Goal: Transaction & Acquisition: Download file/media

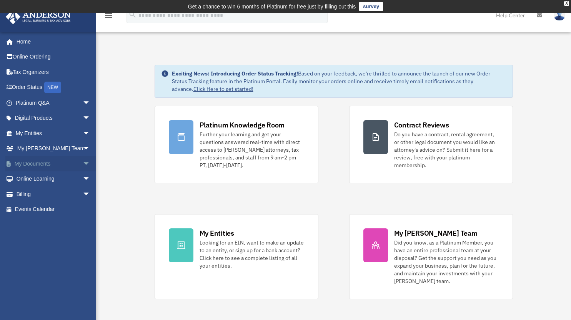
click at [62, 161] on link "My Documents arrow_drop_down" at bounding box center [53, 163] width 97 height 15
click at [83, 163] on span "arrow_drop_down" at bounding box center [90, 164] width 15 height 16
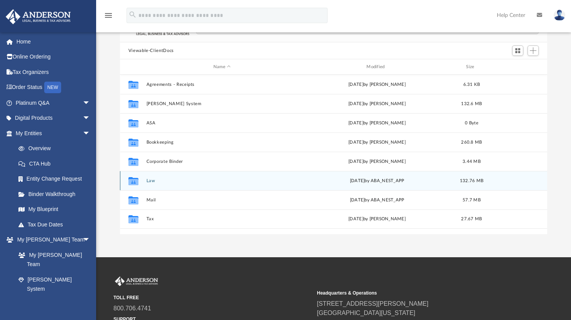
scroll to position [72, 0]
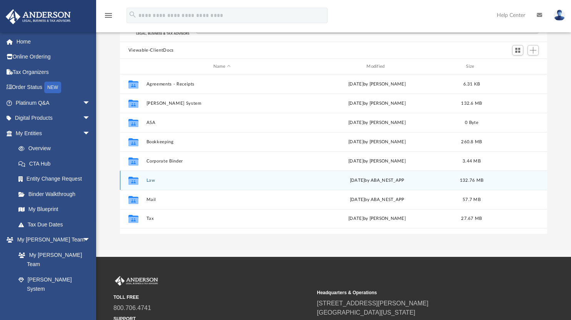
click at [169, 185] on div "Collaborated Folder Law Tue Sep 9 2025 by ABA_NEST_APP 132.76 MB" at bounding box center [334, 179] width 428 height 19
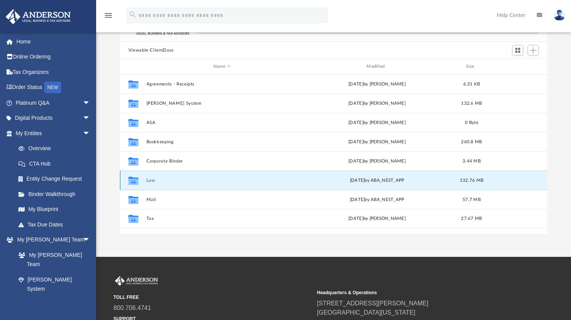
click at [169, 185] on div "Collaborated Folder Law Tue Sep 9 2025 by ABA_NEST_APP 132.76 MB" at bounding box center [334, 179] width 428 height 19
click at [145, 178] on div "Collaborated Folder Law Tue Sep 9 2025 by ABA_NEST_APP 132.76 MB" at bounding box center [334, 179] width 428 height 19
click at [148, 179] on button "Law" at bounding box center [221, 180] width 151 height 5
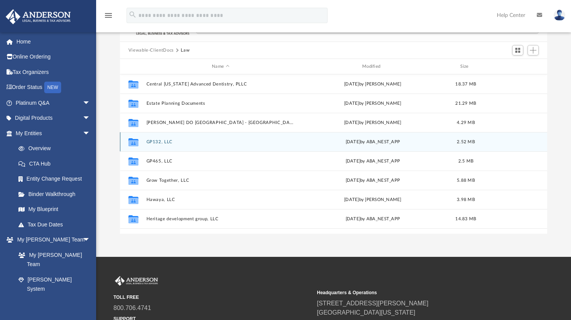
click at [160, 142] on button "GP132, LLC" at bounding box center [220, 141] width 149 height 5
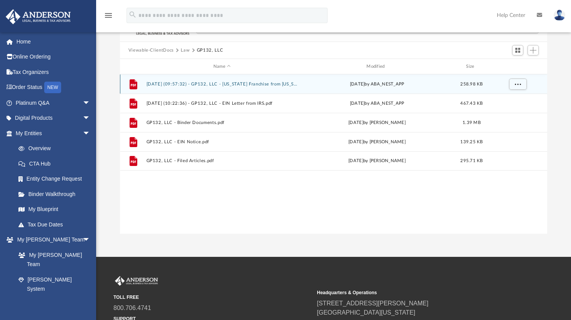
click at [232, 82] on button "2025.09.09 (09:57:32) - GP132, LLC - Texas Franchise from Texas Comptroller.pdf" at bounding box center [221, 84] width 151 height 5
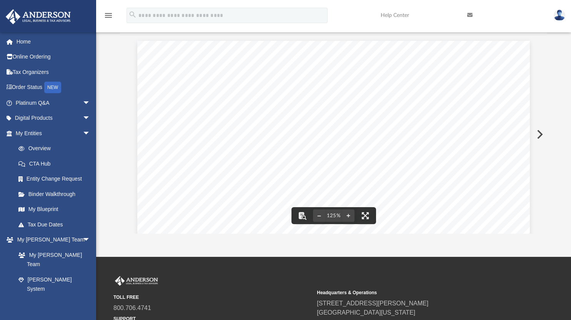
scroll to position [0, 0]
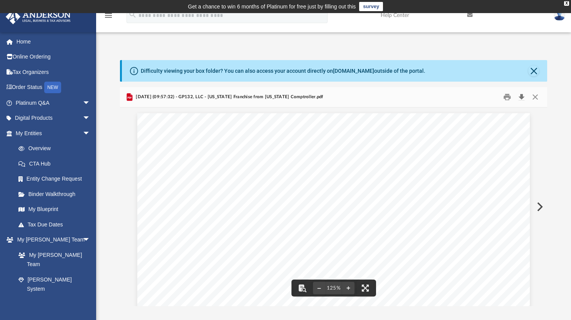
click at [525, 99] on button "Download" at bounding box center [521, 97] width 14 height 12
click at [192, 37] on div "App georgechendo@gmail.com Sign Out georgechendo@gmail.com Home Online Ordering…" at bounding box center [285, 171] width 571 height 270
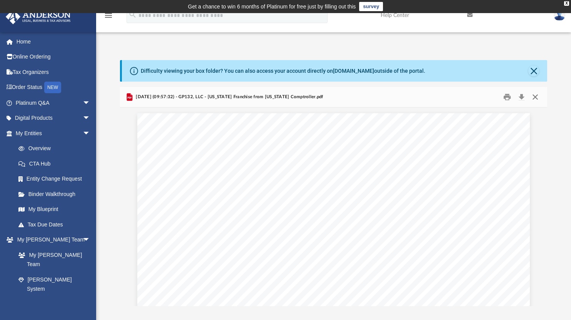
click at [530, 95] on button "Close" at bounding box center [535, 97] width 14 height 12
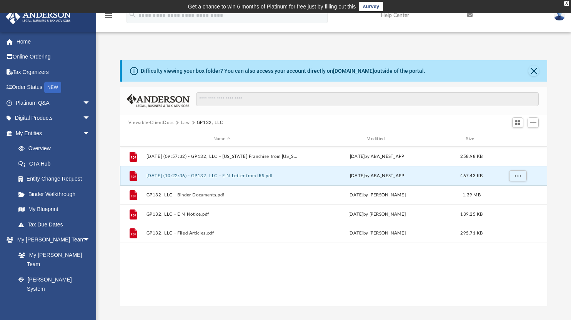
click at [249, 173] on button "2025.09.09 (10:22:36) - GP132, LLC - EIN Letter from IRS.pdf" at bounding box center [221, 175] width 151 height 5
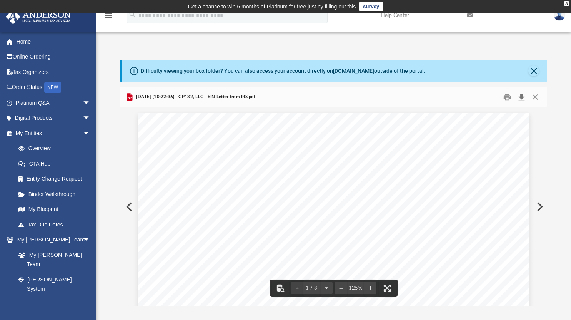
click at [522, 97] on button "Download" at bounding box center [521, 97] width 14 height 12
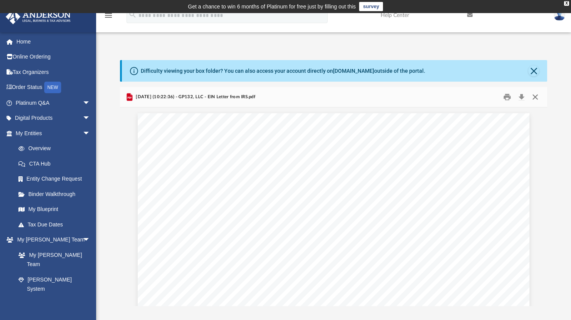
click at [538, 97] on button "Close" at bounding box center [535, 97] width 14 height 12
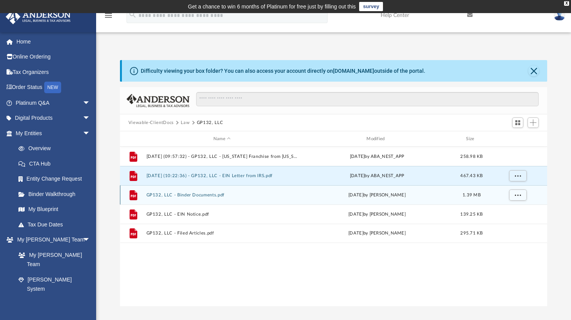
click at [219, 191] on div "File GP132, LLC - Binder Documents.pdf Wed Aug 20 2025 by Crayton Olivieri 1.39…" at bounding box center [334, 194] width 428 height 19
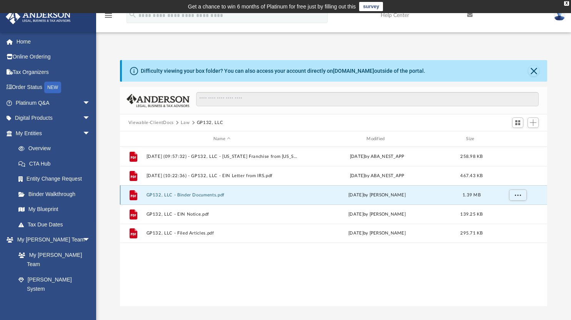
click at [211, 194] on button "GP132, LLC - Binder Documents.pdf" at bounding box center [221, 194] width 151 height 5
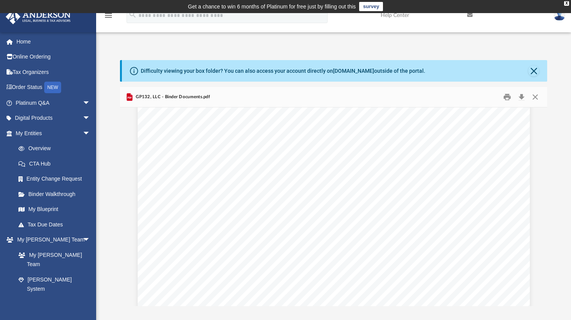
scroll to position [34748, 0]
click at [536, 97] on button "Close" at bounding box center [535, 97] width 14 height 12
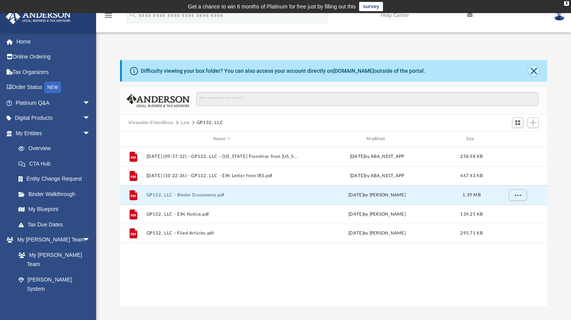
click at [531, 68] on button "Close" at bounding box center [533, 70] width 11 height 11
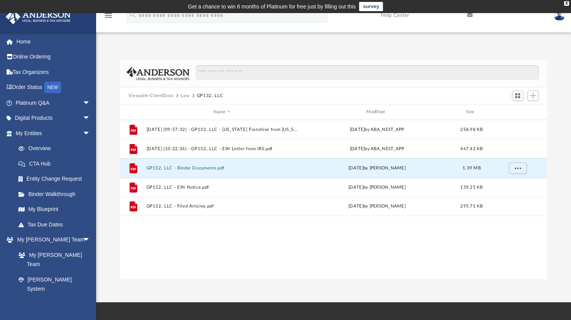
click at [181, 94] on button "Law" at bounding box center [185, 95] width 9 height 7
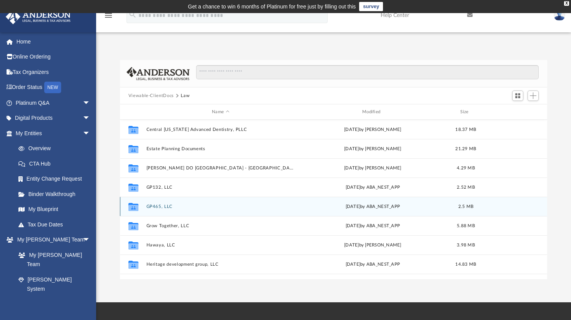
click at [171, 208] on div "Collaborated Folder GP465, LLC Tue Sep 9 2025 by ABA_NEST_APP 2.5 MB" at bounding box center [334, 205] width 428 height 19
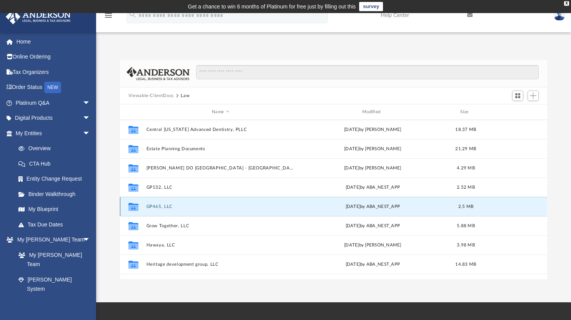
click at [158, 205] on button "GP465, LLC" at bounding box center [220, 206] width 149 height 5
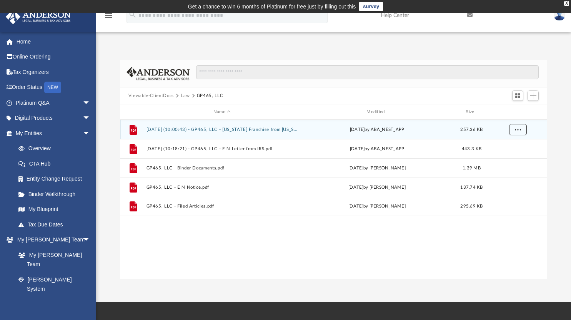
click at [516, 126] on button "More options" at bounding box center [518, 130] width 18 height 12
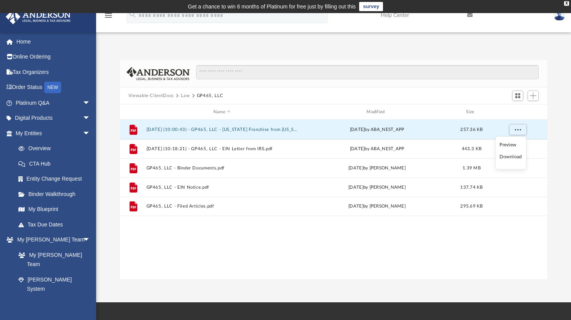
click at [510, 156] on li "Download" at bounding box center [510, 157] width 22 height 8
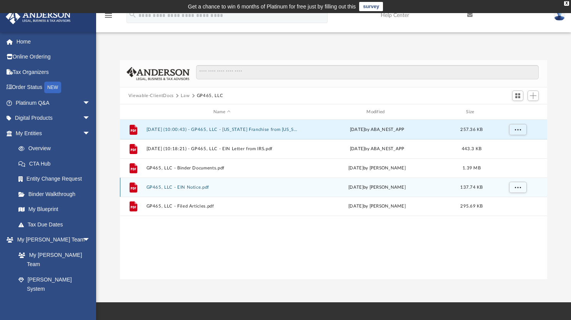
click at [529, 186] on div "grid" at bounding box center [517, 187] width 54 height 15
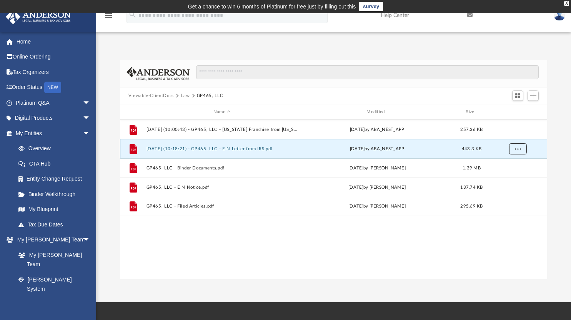
click at [517, 150] on span "More options" at bounding box center [517, 148] width 6 height 4
click at [508, 177] on li "Download" at bounding box center [510, 176] width 22 height 8
